Goal: Information Seeking & Learning: Learn about a topic

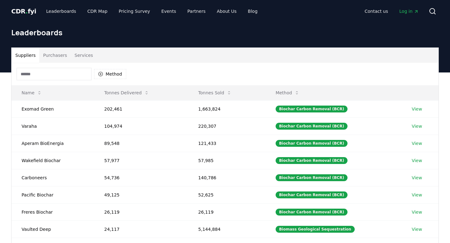
click at [54, 50] on button "Purchasers" at bounding box center [55, 55] width 32 height 15
click at [25, 51] on button "Suppliers" at bounding box center [26, 55] width 28 height 15
click at [60, 55] on button "Purchasers" at bounding box center [55, 55] width 32 height 15
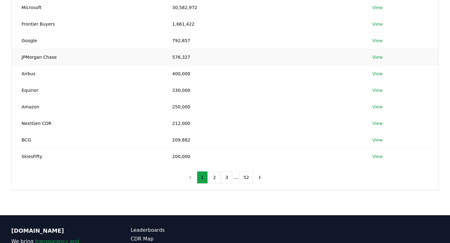
scroll to position [102, 0]
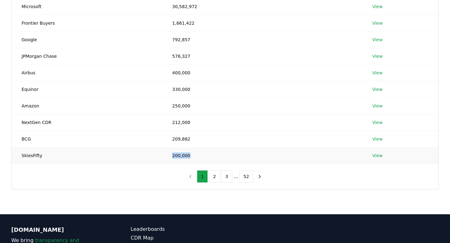
drag, startPoint x: 173, startPoint y: 156, endPoint x: 228, endPoint y: 156, distance: 55.0
click at [228, 156] on td "200,000" at bounding box center [262, 155] width 200 height 17
click at [263, 160] on td "200,000" at bounding box center [262, 155] width 200 height 17
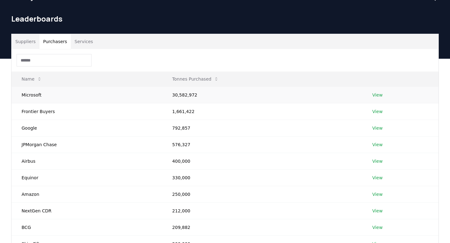
scroll to position [0, 0]
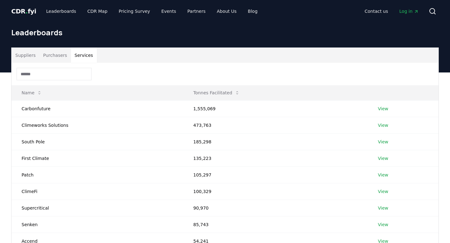
click at [93, 55] on button "Services" at bounding box center [84, 55] width 26 height 15
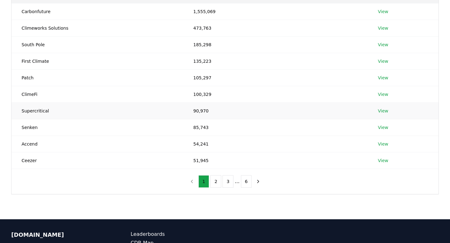
scroll to position [105, 0]
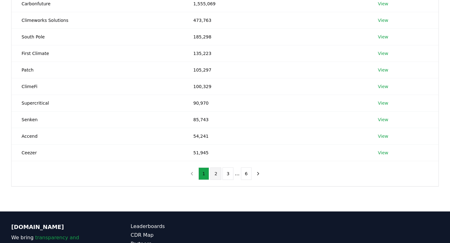
click at [213, 172] on button "2" at bounding box center [215, 174] width 11 height 13
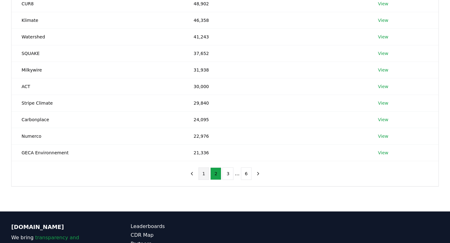
click at [200, 174] on button "1" at bounding box center [203, 174] width 11 height 13
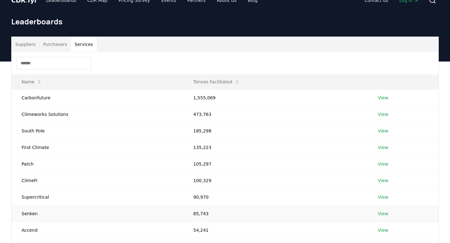
scroll to position [0, 0]
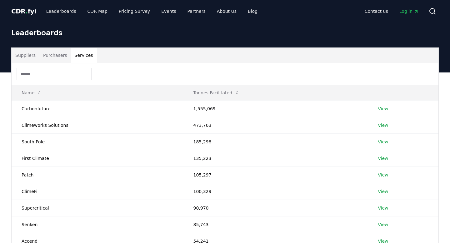
click at [409, 13] on span "Log in" at bounding box center [408, 11] width 19 height 6
